Goal: Find specific page/section: Find specific page/section

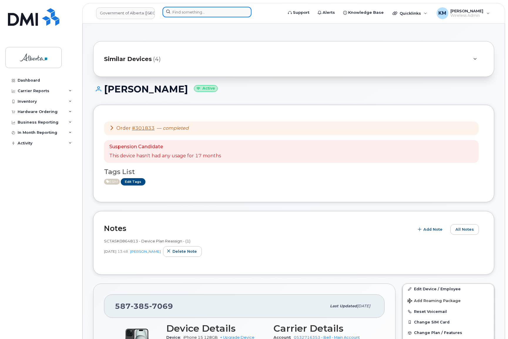
click at [190, 12] on input at bounding box center [207, 12] width 89 height 11
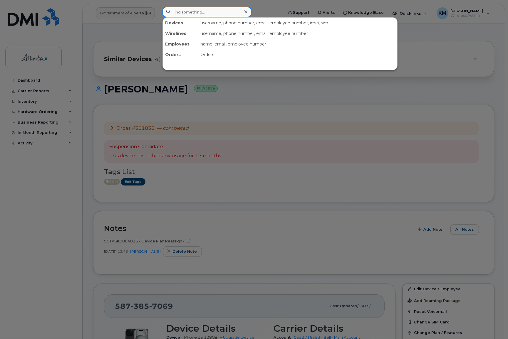
paste input "18257342941"
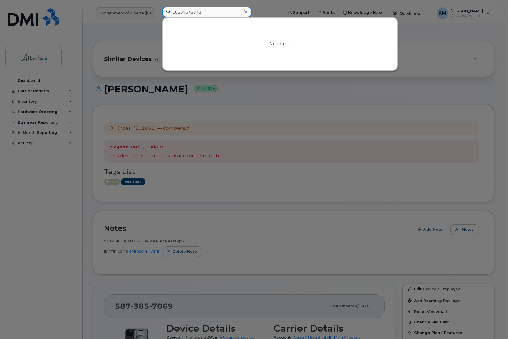
drag, startPoint x: 174, startPoint y: 12, endPoint x: 178, endPoint y: 14, distance: 4.6
click at [174, 12] on input "18257342941" at bounding box center [207, 12] width 89 height 11
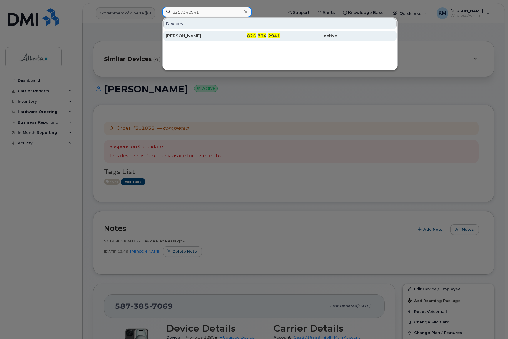
type input "8257342941"
click at [210, 36] on div "[PERSON_NAME]" at bounding box center [194, 36] width 57 height 6
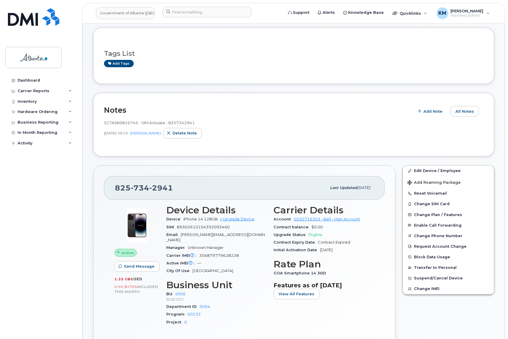
scroll to position [26, 0]
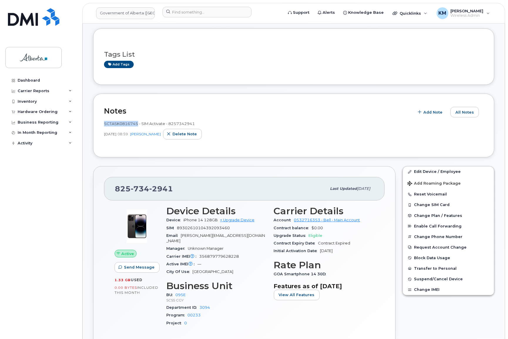
drag, startPoint x: 138, startPoint y: 123, endPoint x: 96, endPoint y: 122, distance: 41.5
click at [96, 122] on div "Notes Add Note All Notes SCTASK0816745 - SIM Activate - 8257342941 Jul 18, 2025…" at bounding box center [293, 126] width 401 height 64
copy span "SCTASK0816745"
click at [177, 12] on input at bounding box center [207, 12] width 89 height 11
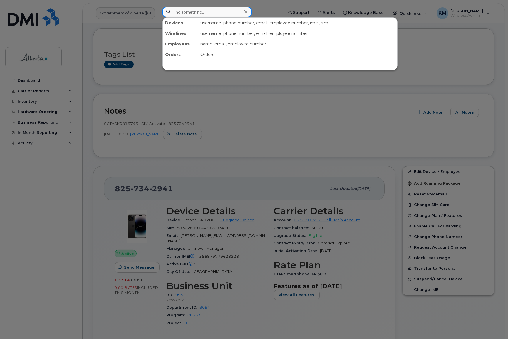
paste input "356196180675395"
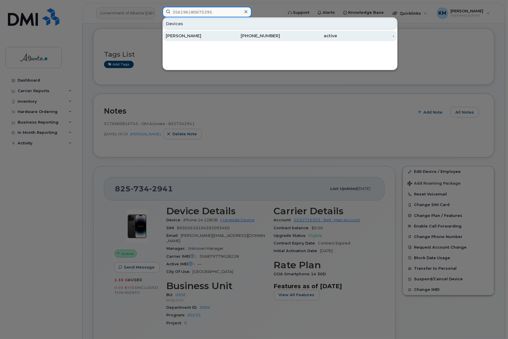
type input "356196180675395"
click at [196, 38] on div "Douglas Wolch" at bounding box center [194, 36] width 57 height 6
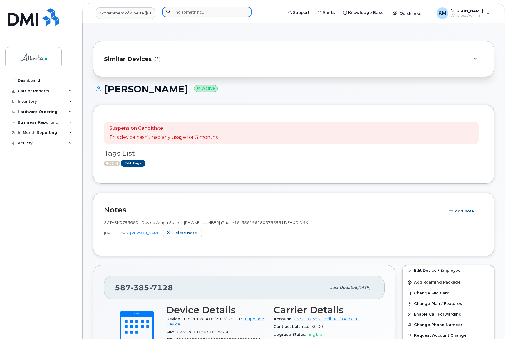
click at [186, 11] on input at bounding box center [207, 12] width 89 height 11
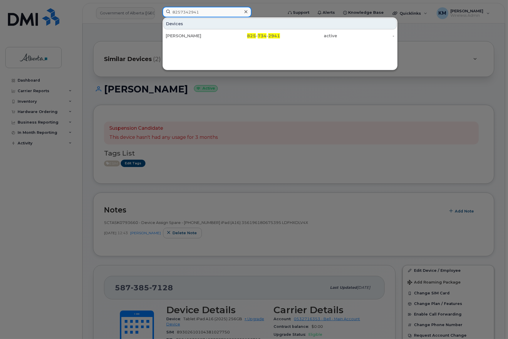
drag, startPoint x: 204, startPoint y: 11, endPoint x: 163, endPoint y: 8, distance: 40.7
click at [164, 10] on input "8257342941" at bounding box center [207, 12] width 89 height 11
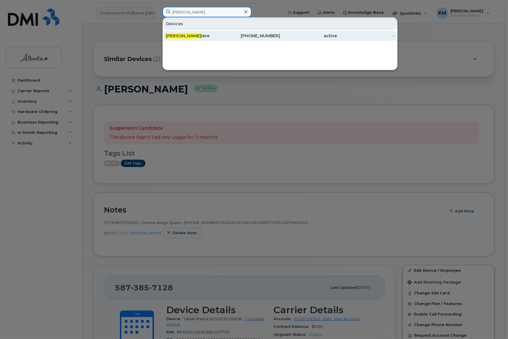
type input "chris carr"
click at [181, 38] on span "Chris Carr" at bounding box center [184, 35] width 36 height 5
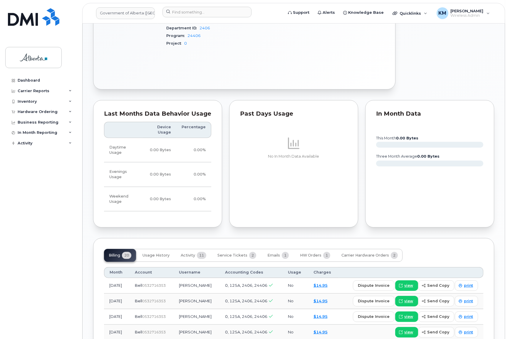
scroll to position [374, 0]
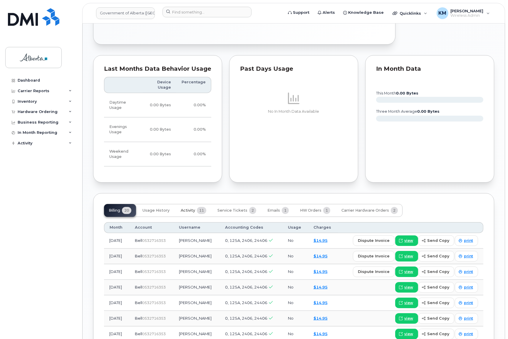
click at [191, 208] on span "Activity" at bounding box center [188, 210] width 14 height 5
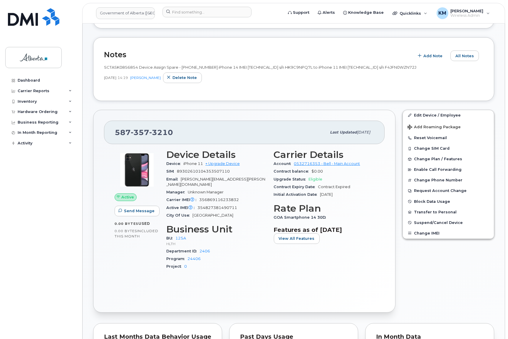
scroll to position [53, 0]
